Goal: Task Accomplishment & Management: Complete application form

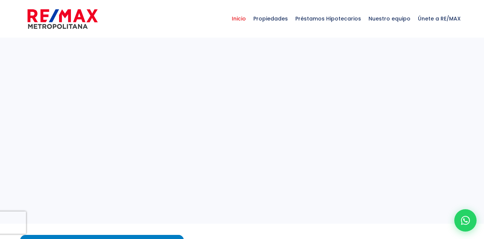
select select
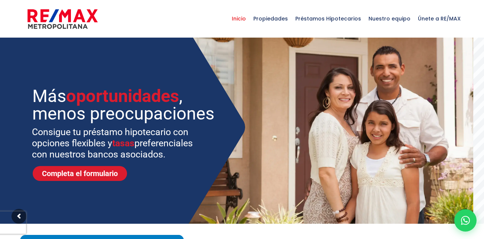
click at [247, 19] on span "Inicio" at bounding box center [239, 18] width 22 height 22
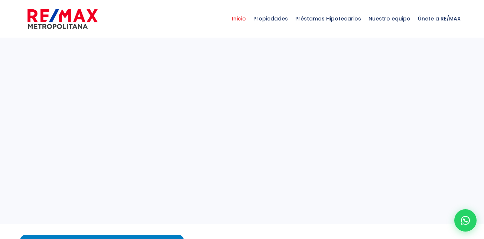
select select
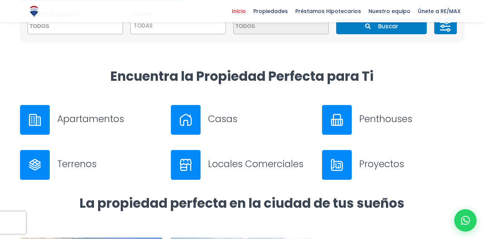
scroll to position [247, 0]
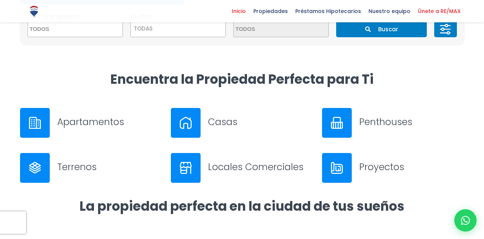
click at [433, 6] on span "Únete a RE/MAX" at bounding box center [440, 11] width 50 height 11
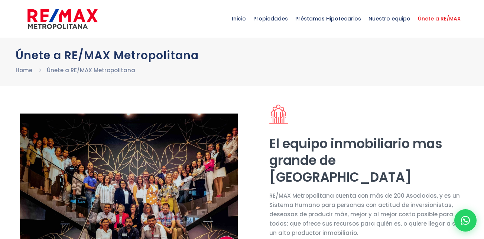
select select "DO"
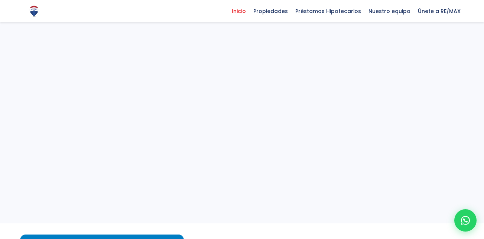
select select
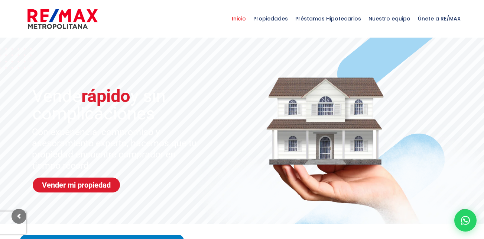
click at [243, 20] on span "Inicio" at bounding box center [239, 18] width 22 height 22
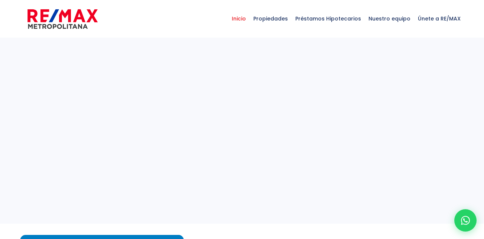
select select
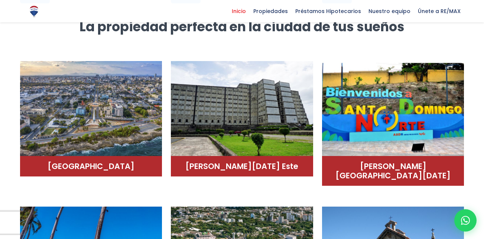
scroll to position [429, 0]
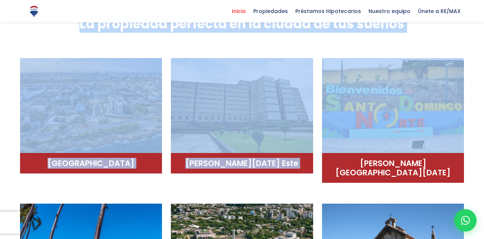
drag, startPoint x: 482, startPoint y: 80, endPoint x: 467, endPoint y: 57, distance: 27.6
click at [467, 57] on section "La propiedad perfecta en la ciudad de tus sueños Distrito Nacional [PERSON_NAME…" at bounding box center [242, 174] width 484 height 318
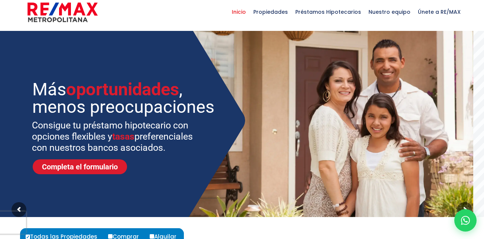
scroll to position [0, 0]
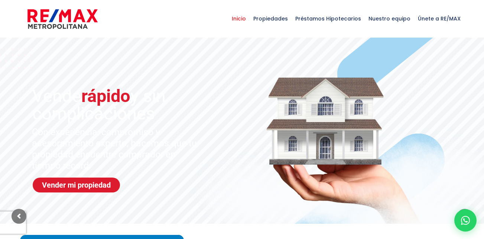
click at [22, 63] on sr7-img at bounding box center [0, 59] width 93 height 47
click at [447, 16] on span "Únete a RE/MAX" at bounding box center [440, 18] width 50 height 22
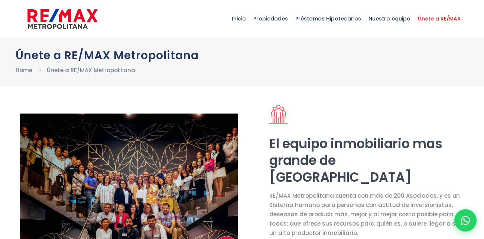
select select "DO"
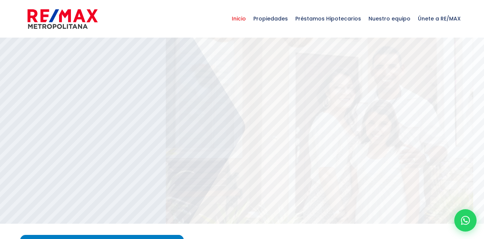
select select
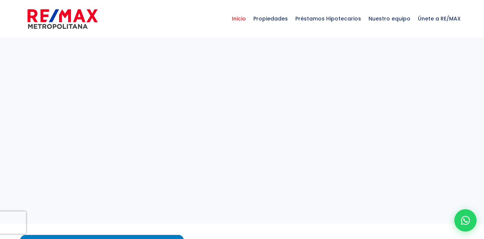
select select
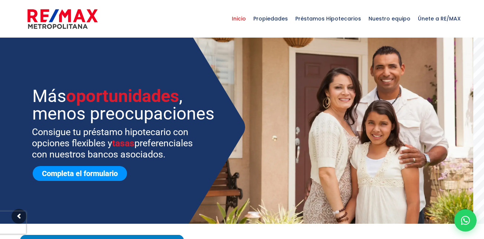
click at [79, 178] on link "Completa el formulario" at bounding box center [80, 173] width 94 height 15
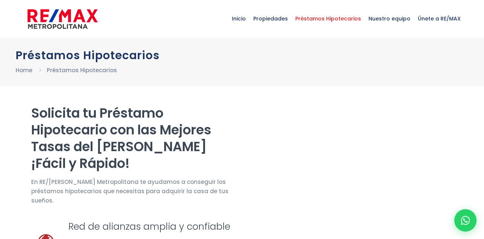
select select "DO"
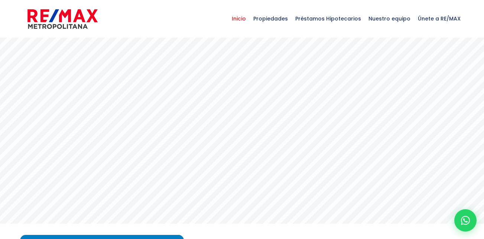
select select
